Goal: Transaction & Acquisition: Purchase product/service

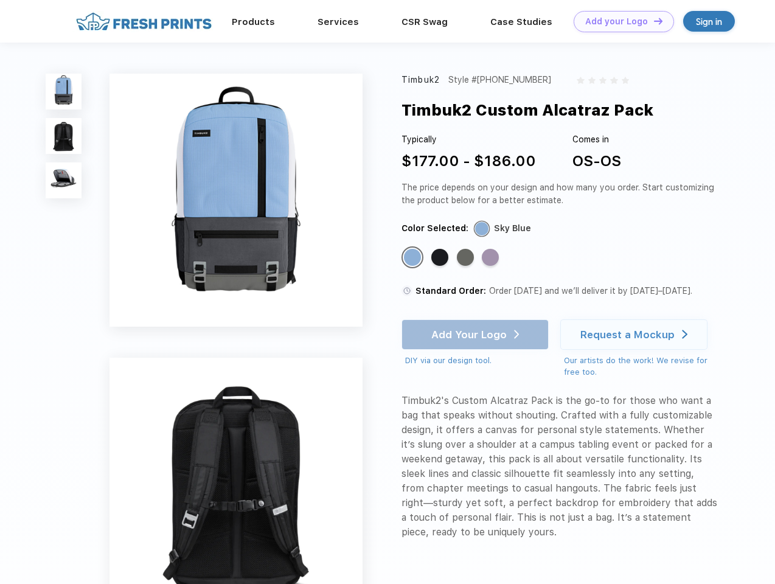
click at [619, 21] on link "Add your Logo Design Tool" at bounding box center [624, 21] width 100 height 21
click at [0, 0] on div "Design Tool" at bounding box center [0, 0] width 0 height 0
click at [653, 21] on link "Add your Logo Design Tool" at bounding box center [624, 21] width 100 height 21
click at [64, 91] on img at bounding box center [64, 92] width 36 height 36
click at [64, 136] on img at bounding box center [64, 136] width 36 height 36
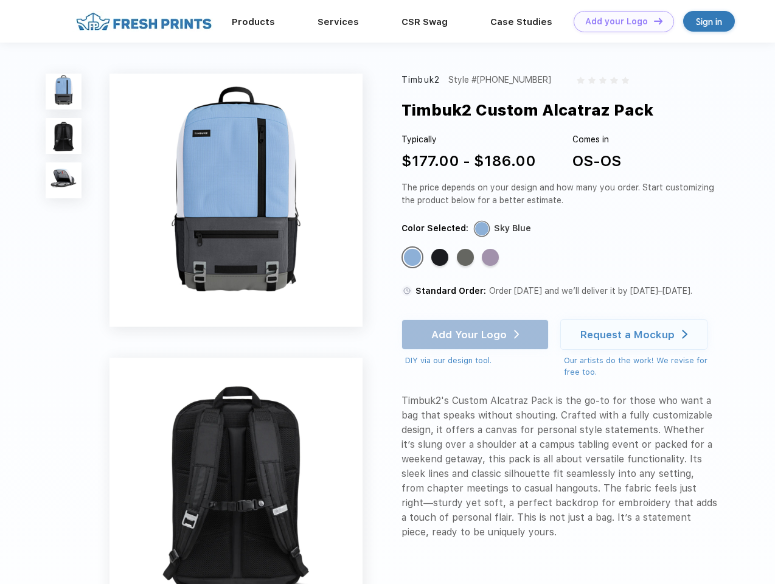
click at [64, 181] on img at bounding box center [64, 180] width 36 height 36
click at [414, 258] on div "Standard Color" at bounding box center [412, 257] width 17 height 17
click at [441, 258] on div "Standard Color" at bounding box center [439, 257] width 17 height 17
click at [467, 258] on div "Standard Color" at bounding box center [465, 257] width 17 height 17
click at [492, 258] on div "Standard Color" at bounding box center [490, 257] width 17 height 17
